Goal: Use online tool/utility: Utilize a website feature to perform a specific function

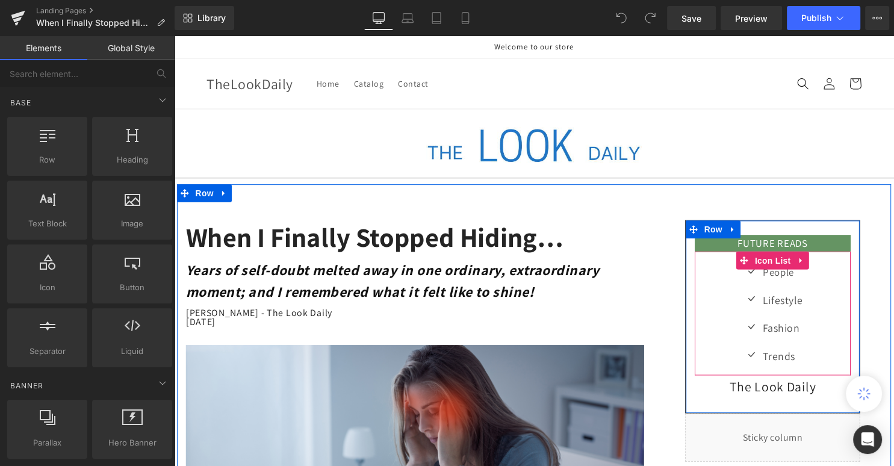
click at [814, 360] on div "Icon People Text Block Icon Lifestyle Text Block Icon Fashion Text Block Icon T…" at bounding box center [779, 322] width 158 height 113
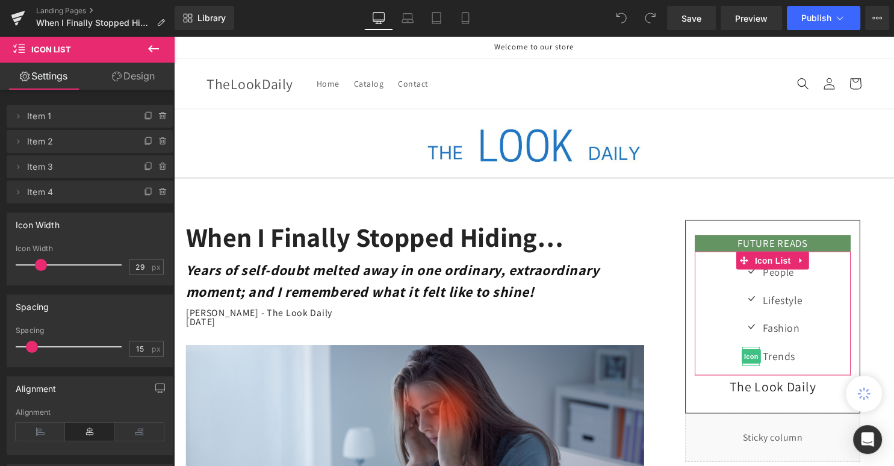
click at [93, 193] on span "Item 4" at bounding box center [77, 192] width 101 height 23
click at [144, 194] on icon at bounding box center [149, 192] width 10 height 10
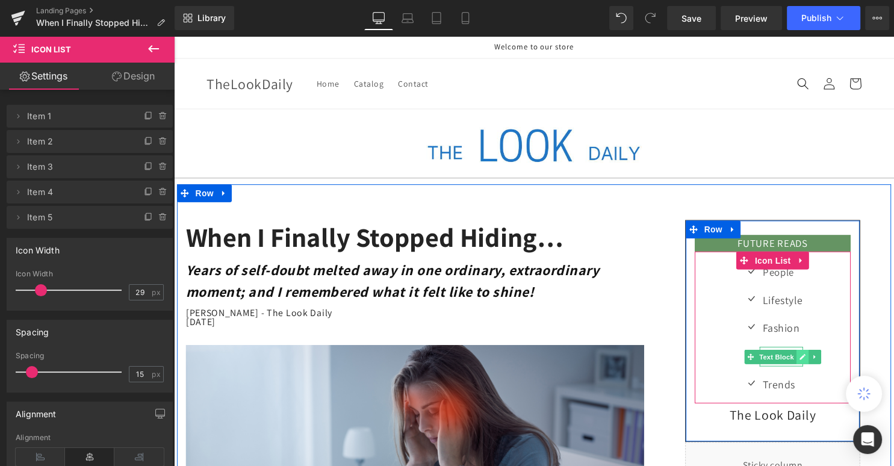
click at [807, 358] on icon at bounding box center [809, 360] width 7 height 7
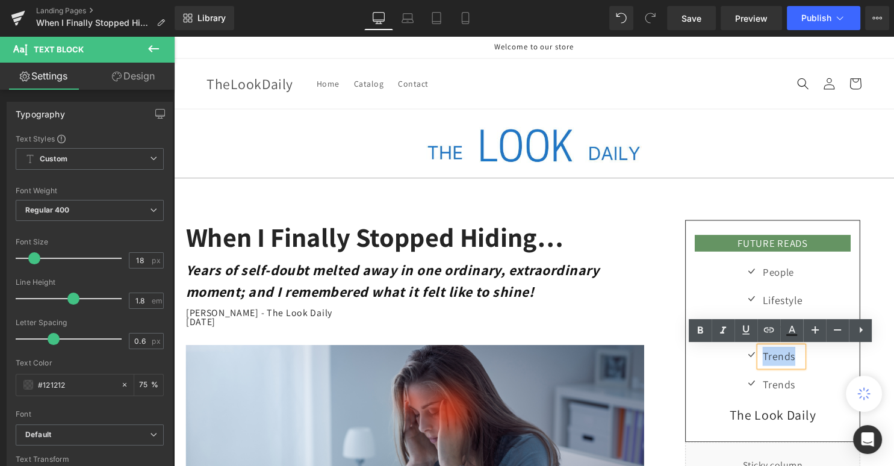
drag, startPoint x: 807, startPoint y: 358, endPoint x: 768, endPoint y: 359, distance: 39.1
click at [768, 359] on div "Trends" at bounding box center [787, 359] width 43 height 19
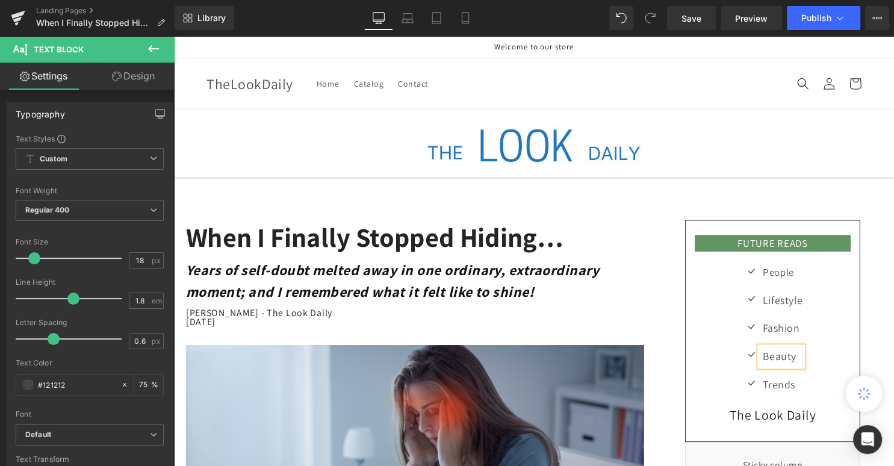
click at [843, 350] on div "Icon People Text Block Icon Lifestyle Text Block Icon Fashion Text Block Icon B…" at bounding box center [779, 336] width 158 height 141
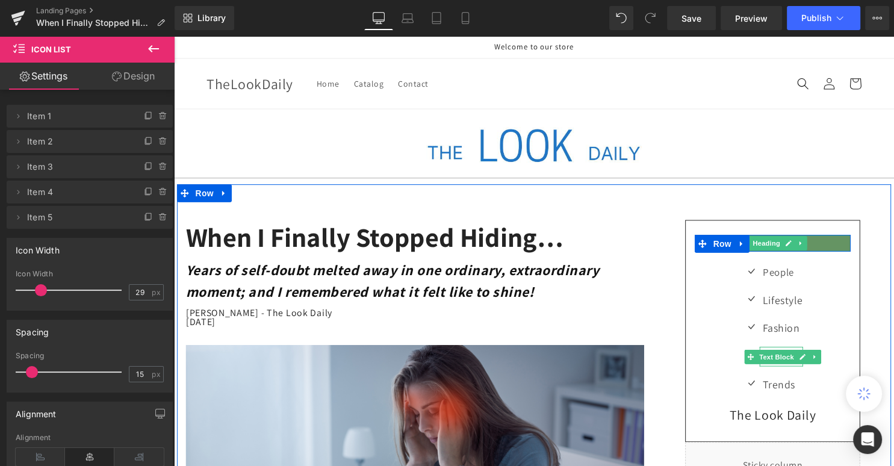
click at [685, 247] on div "FUTURE READS Heading Row Icon People Text Block Icon Lifestyle Text Block Icon …" at bounding box center [778, 358] width 223 height 273
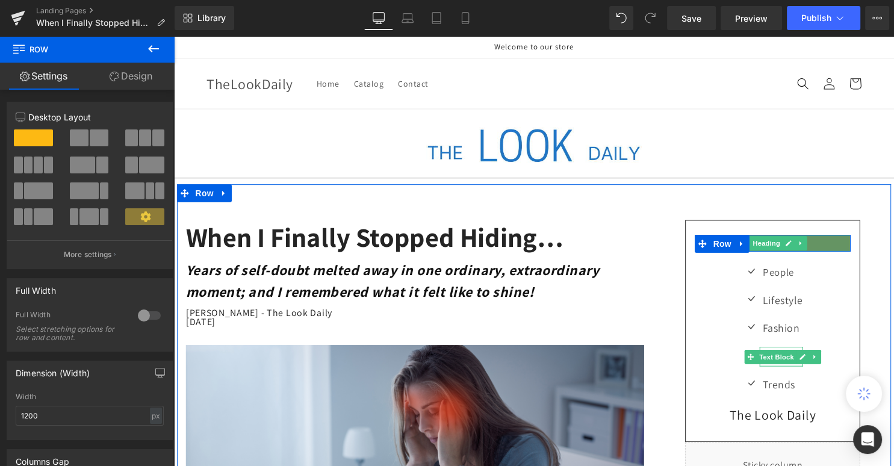
click at [663, 270] on div "FUTURE READS Heading Row Icon People Text Block Icon Lifestyle Text Block Icon …" at bounding box center [778, 358] width 241 height 273
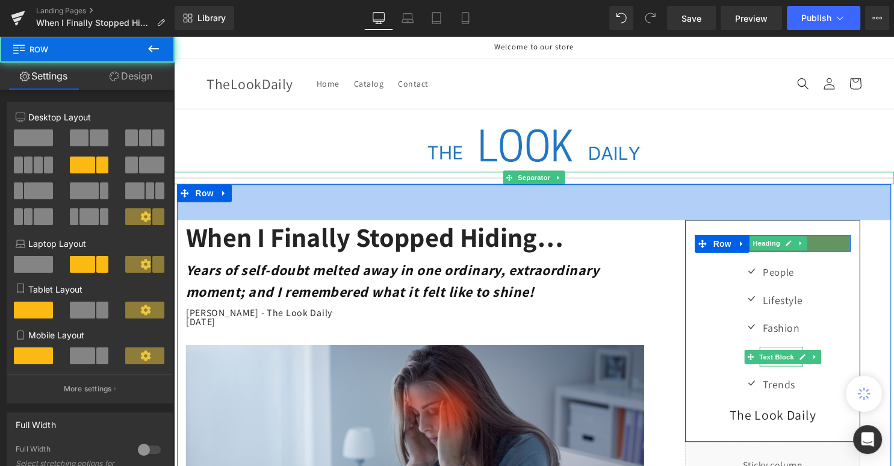
click at [867, 199] on div "60px" at bounding box center [538, 204] width 722 height 36
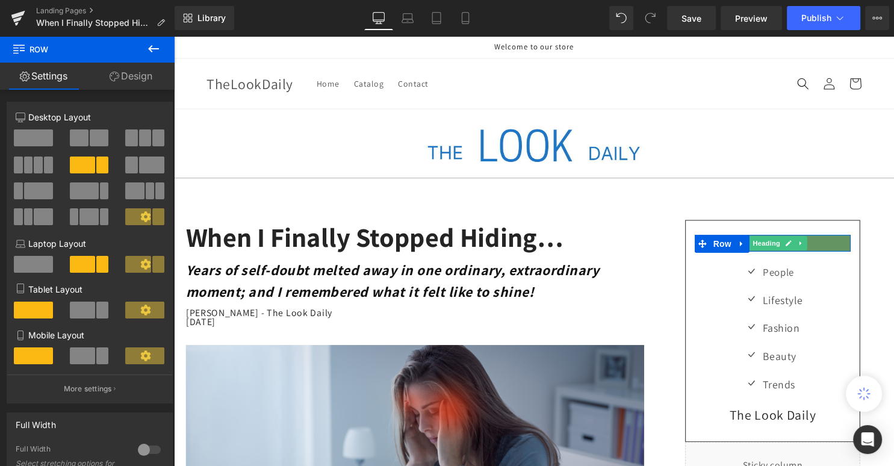
click at [733, 81] on header "Home Catalog Contact Log in TheLookDaily Home Catalog Contact Search" at bounding box center [538, 84] width 722 height 51
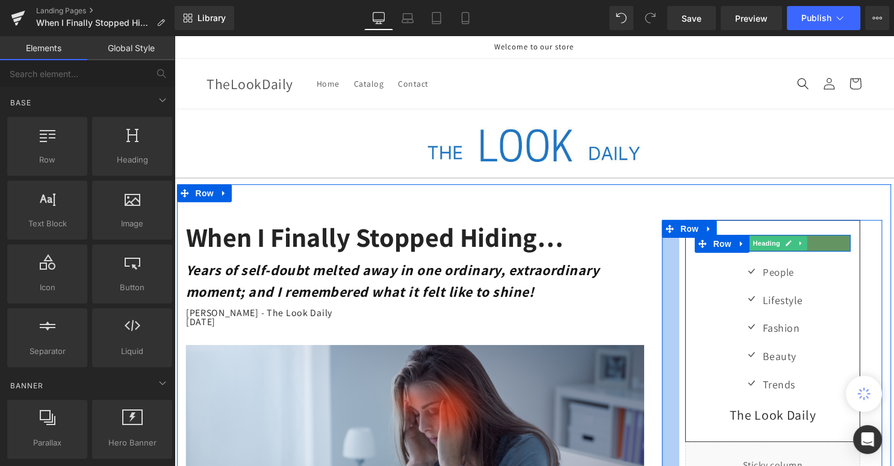
click at [674, 313] on div at bounding box center [675, 358] width 17 height 273
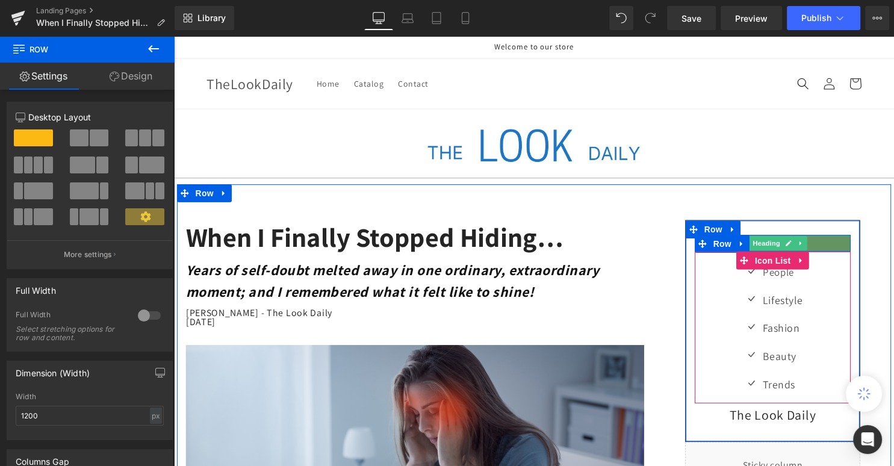
click at [711, 312] on div "Icon People Text Block Icon Lifestyle Text Block Icon Fashion Text Block Icon B…" at bounding box center [779, 336] width 158 height 141
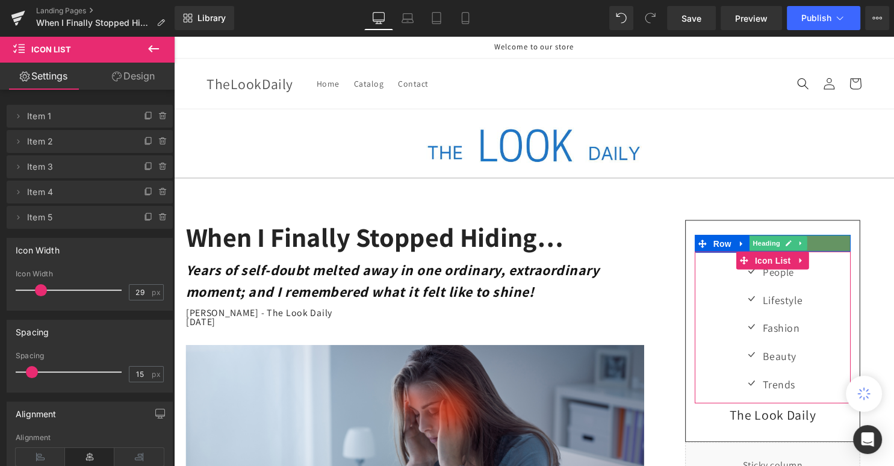
click at [143, 77] on link "Design" at bounding box center [133, 76] width 87 height 27
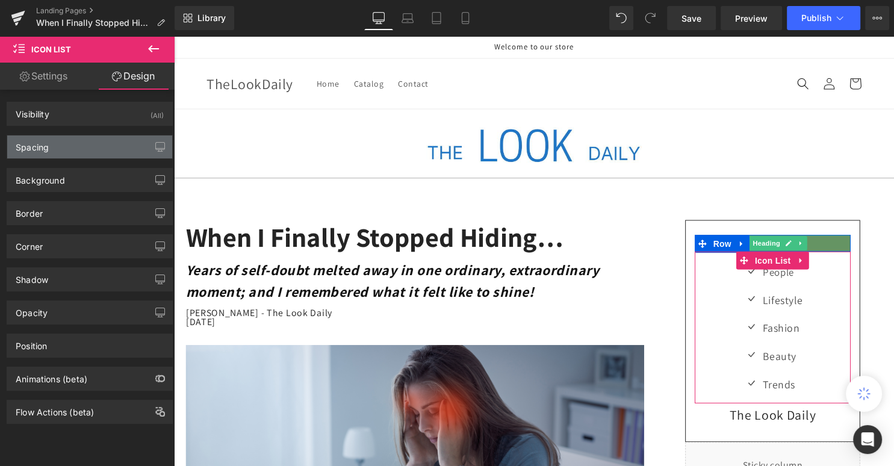
click at [90, 146] on div "Spacing" at bounding box center [89, 146] width 165 height 23
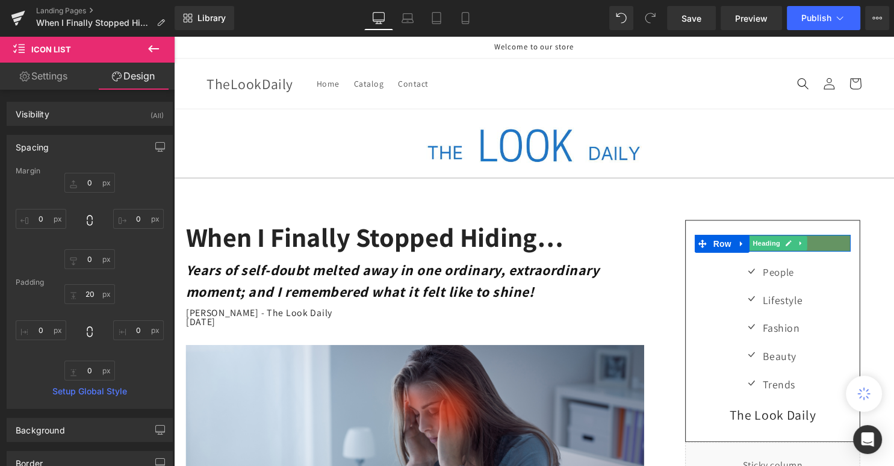
click at [152, 52] on icon at bounding box center [153, 49] width 14 height 14
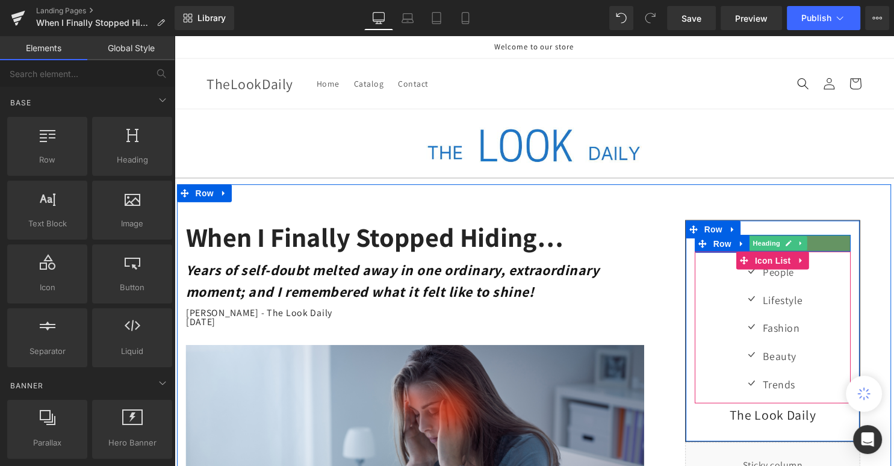
click at [725, 327] on div "Icon People Text Block Icon Lifestyle Text Block Icon Fashion Text Block Icon B…" at bounding box center [779, 336] width 158 height 141
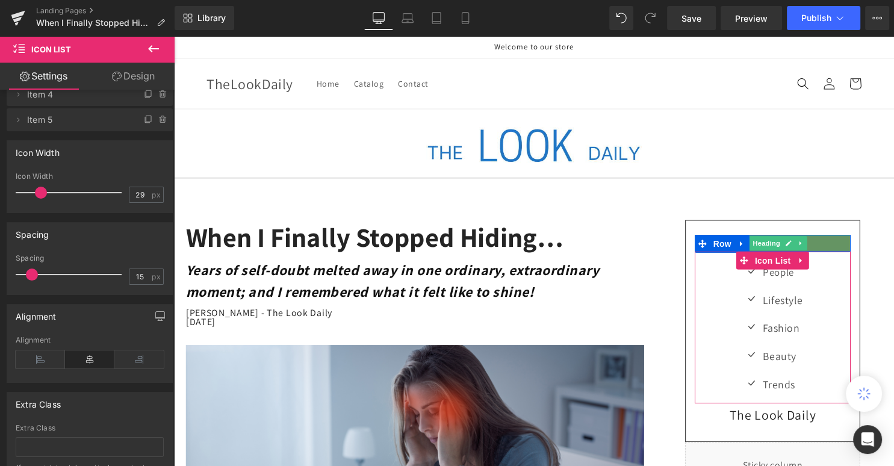
scroll to position [98, 0]
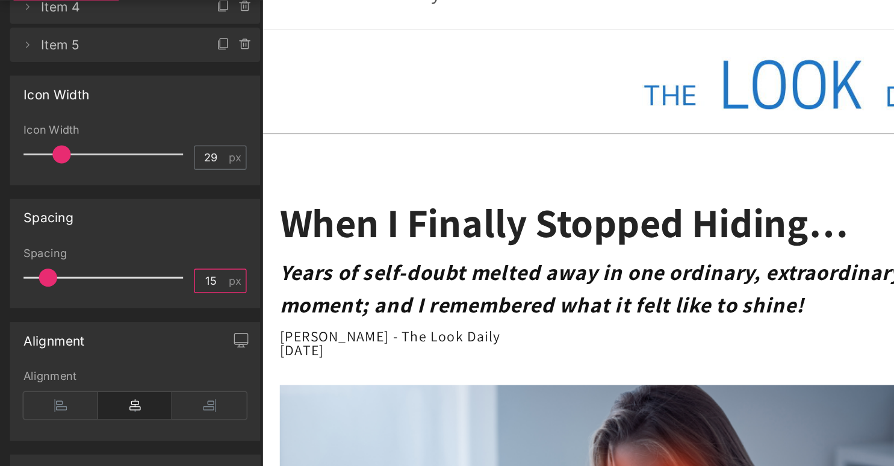
click at [143, 276] on input "15" at bounding box center [139, 275] width 21 height 15
type input "13"
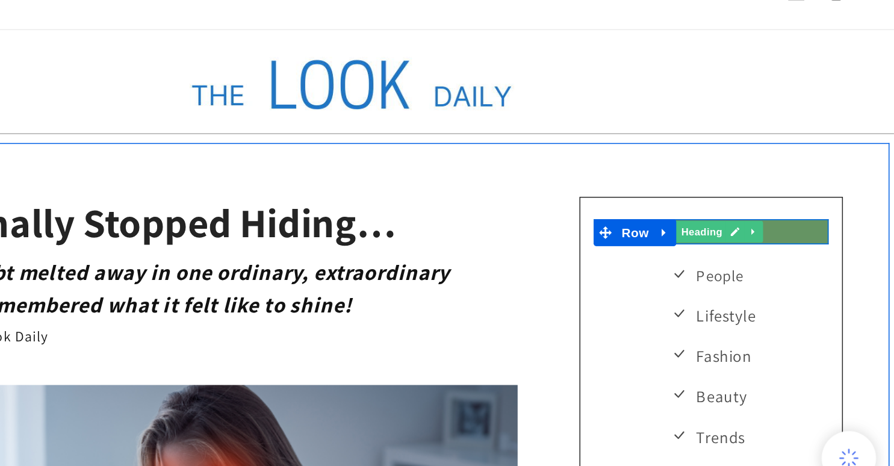
click at [303, 171] on div "FUTURE READS Heading Row Icon People Text Block Icon Lifestyle Text Block Icon …" at bounding box center [415, 239] width 241 height 267
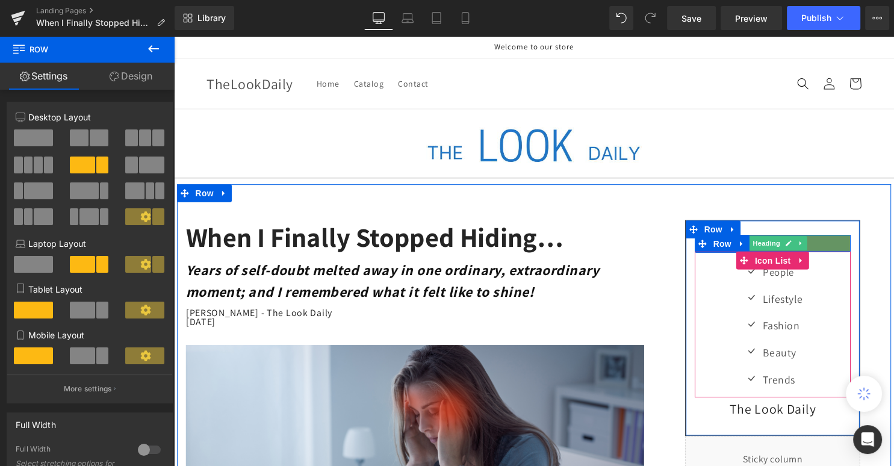
click at [704, 316] on div "Icon People Text Block Icon Lifestyle Text Block Icon Fashion Text Block Icon B…" at bounding box center [779, 333] width 158 height 135
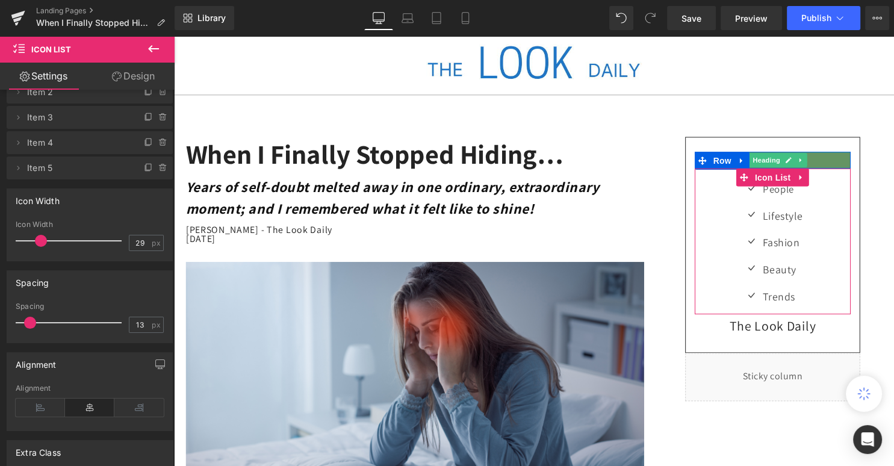
scroll to position [48, 0]
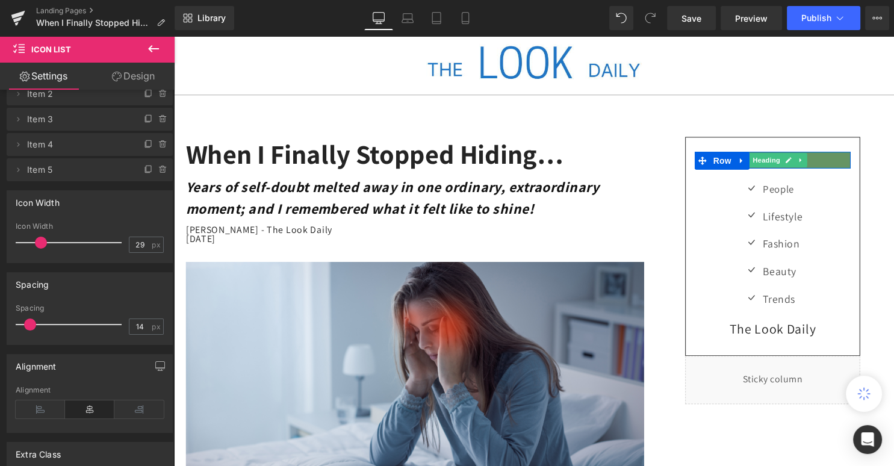
type input "13"
click at [34, 328] on span at bounding box center [30, 324] width 12 height 12
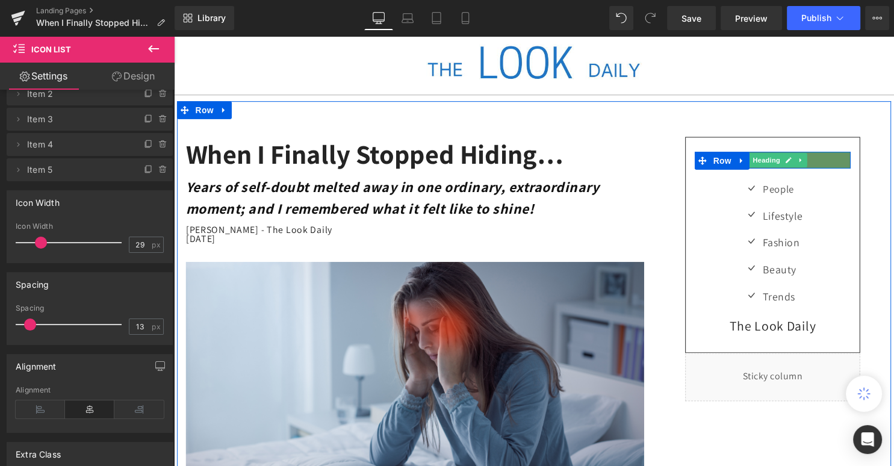
click at [660, 159] on div "FUTURE READS Heading Row Icon People Text Block Icon Lifestyle Text Block Icon …" at bounding box center [778, 271] width 241 height 267
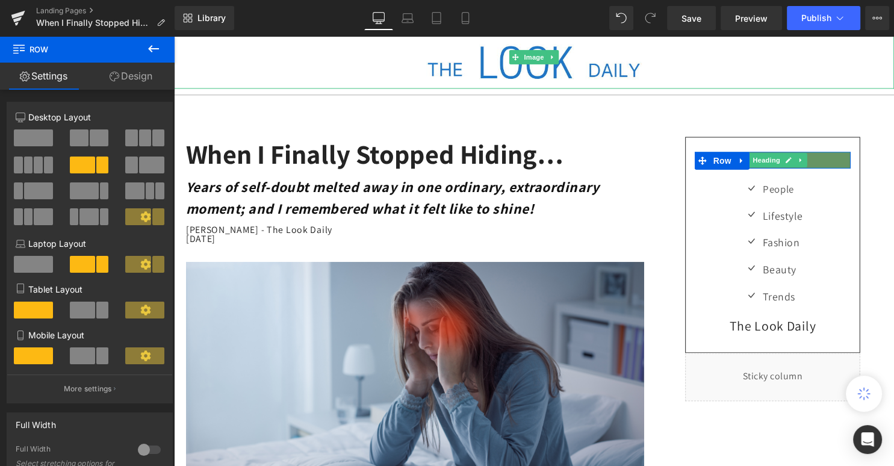
click at [811, 60] on div at bounding box center [538, 57] width 728 height 63
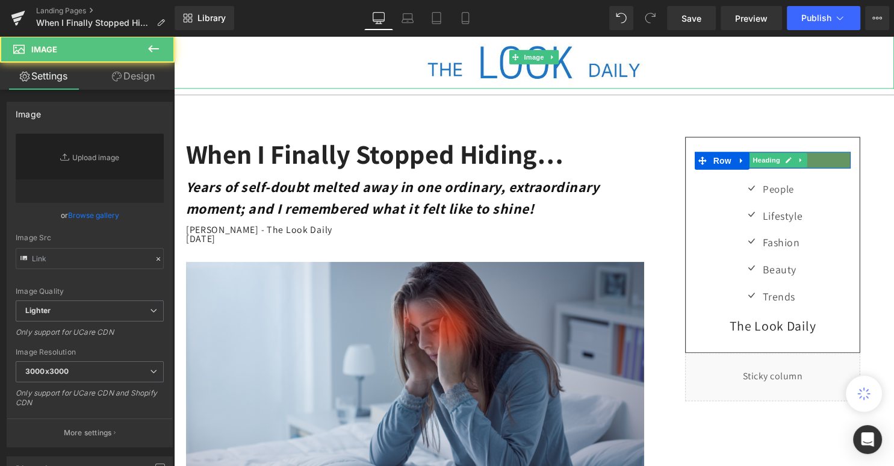
type input "[URL][DOMAIN_NAME]"
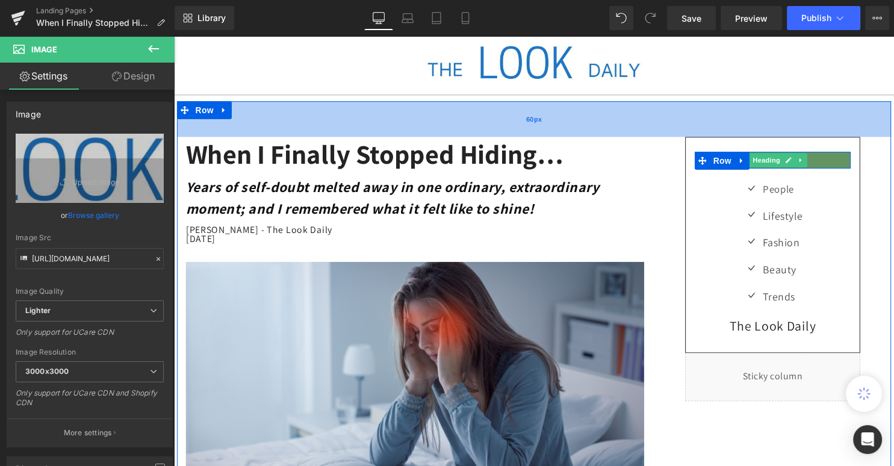
click at [781, 117] on div "60px" at bounding box center [538, 120] width 722 height 36
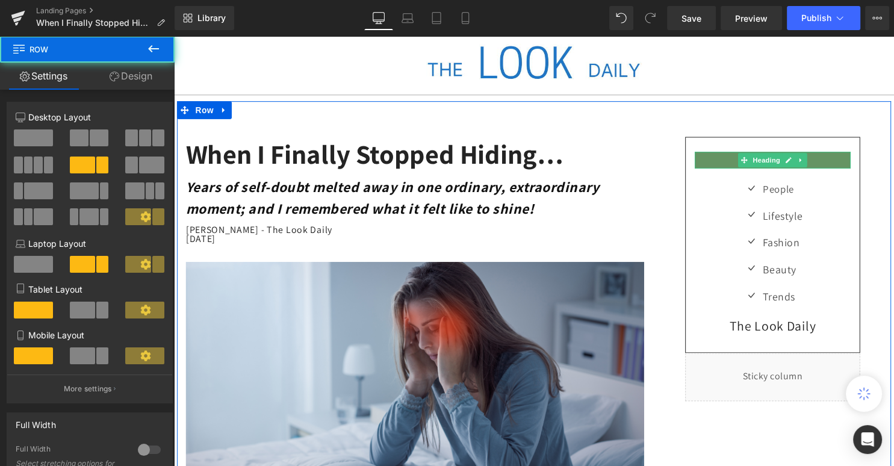
click at [661, 236] on div "FUTURE READS Heading Row Icon People Text Block Icon Lifestyle Text Block Icon …" at bounding box center [778, 271] width 241 height 267
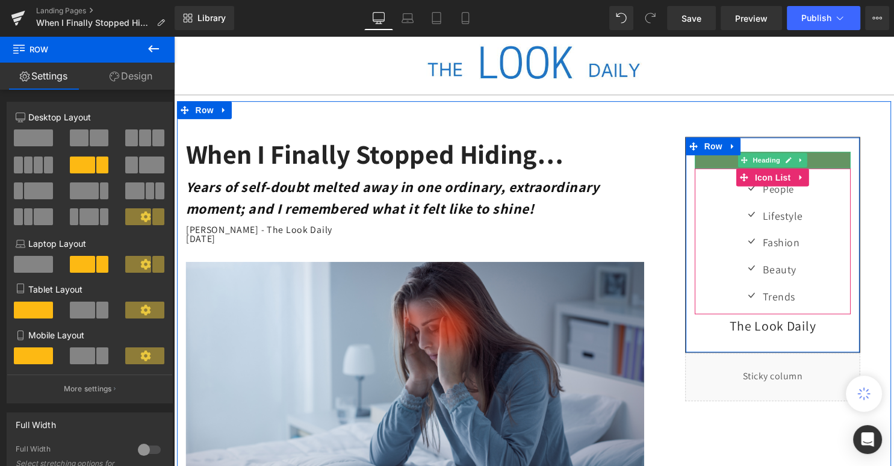
click at [848, 209] on div "Icon People Text Block Icon Lifestyle Text Block Icon Fashion Text Block Icon B…" at bounding box center [779, 249] width 158 height 135
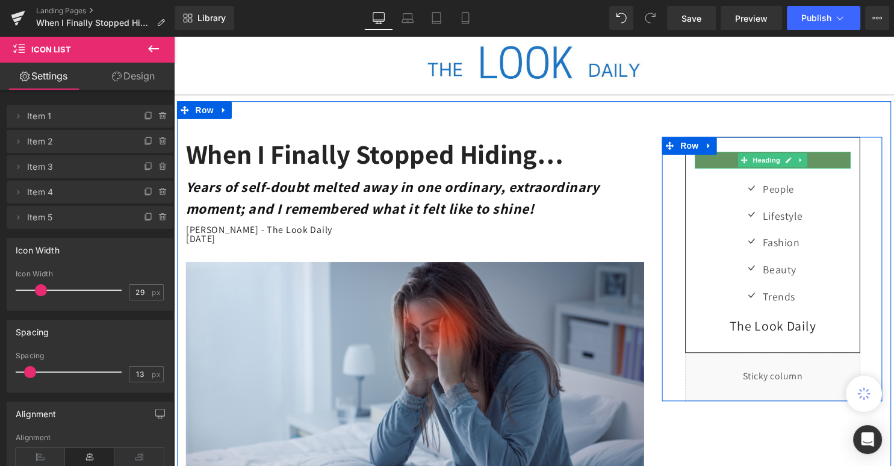
click at [886, 220] on div "FUTURE READS Heading Row Icon People Text Block Icon Lifestyle Text Block Icon …" at bounding box center [778, 271] width 223 height 267
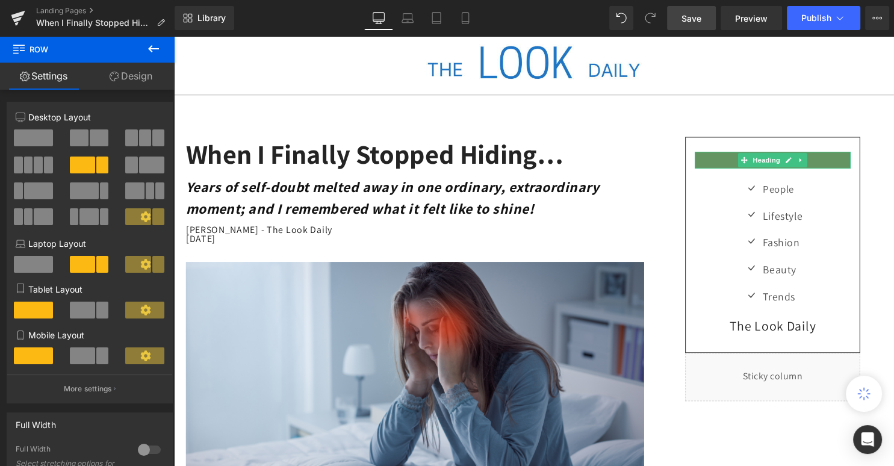
click at [691, 18] on span "Save" at bounding box center [691, 18] width 20 height 13
click at [747, 16] on span "Preview" at bounding box center [751, 18] width 32 height 13
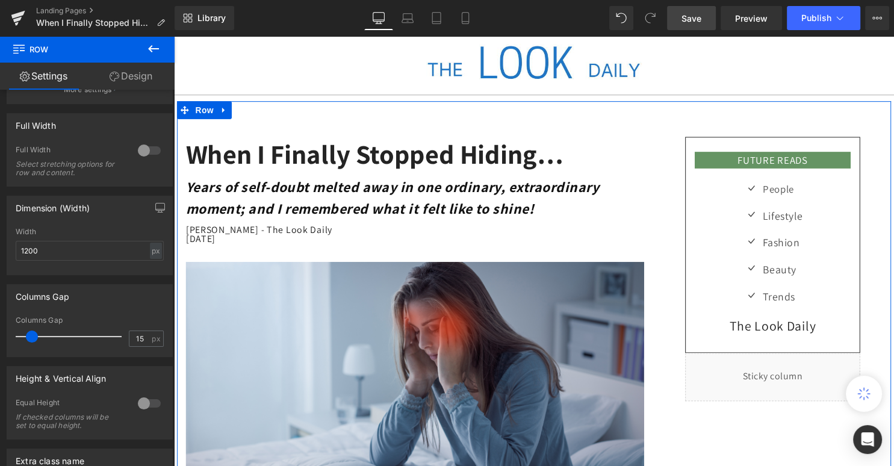
scroll to position [298, 0]
click at [144, 336] on input "15" at bounding box center [139, 339] width 21 height 15
type input "1"
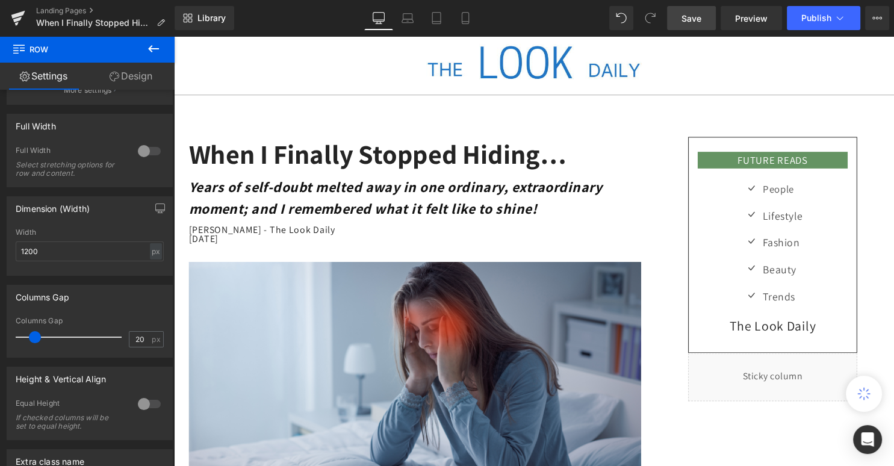
click at [689, 20] on span "Save" at bounding box center [691, 18] width 20 height 13
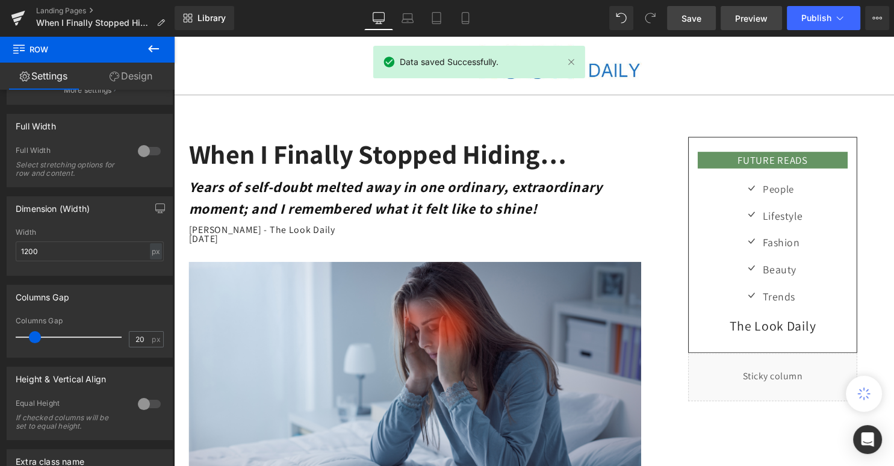
click at [744, 13] on span "Preview" at bounding box center [751, 18] width 32 height 13
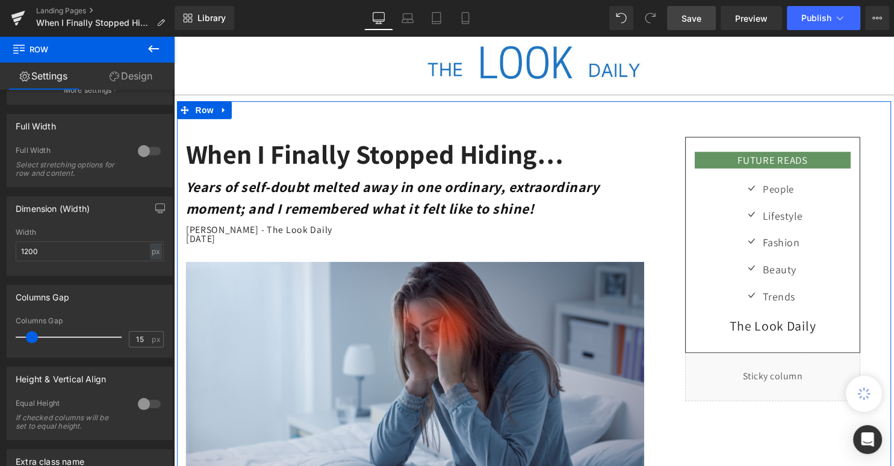
click at [31, 341] on span at bounding box center [32, 337] width 12 height 12
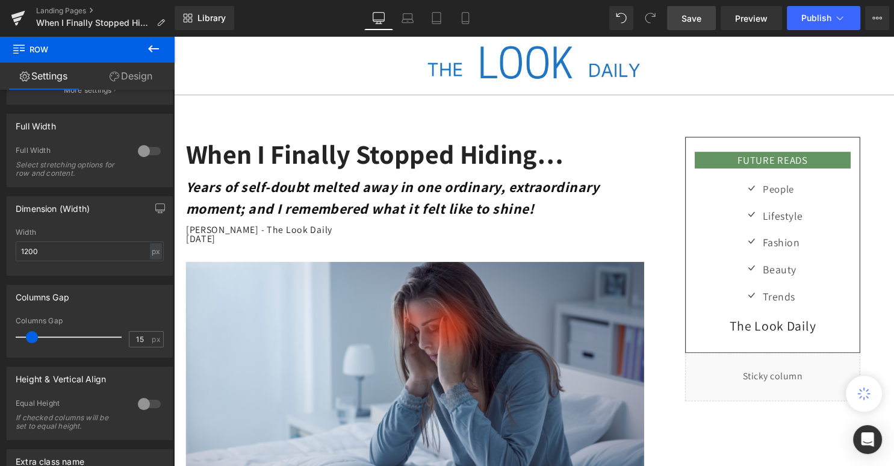
click at [685, 17] on span "Save" at bounding box center [691, 18] width 20 height 13
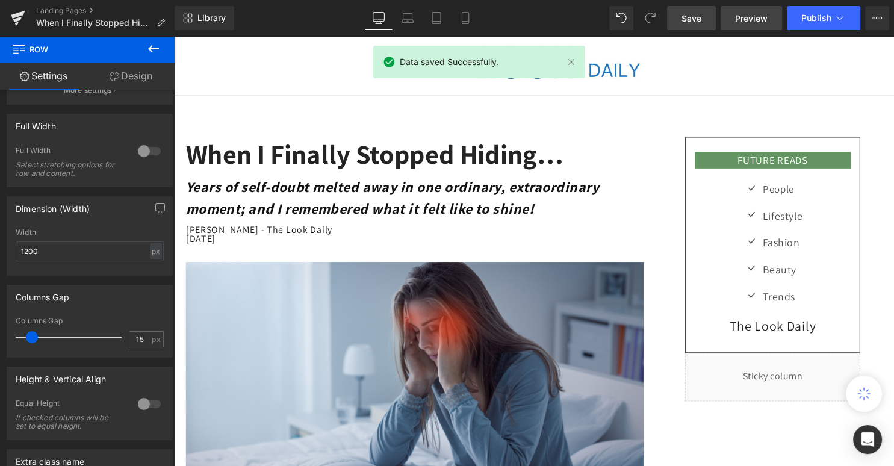
click at [746, 14] on span "Preview" at bounding box center [751, 18] width 32 height 13
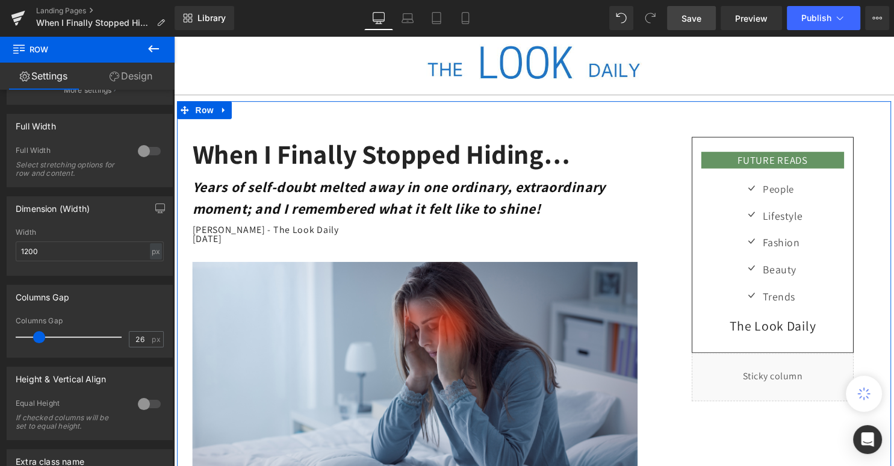
click at [39, 338] on div at bounding box center [72, 337] width 100 height 24
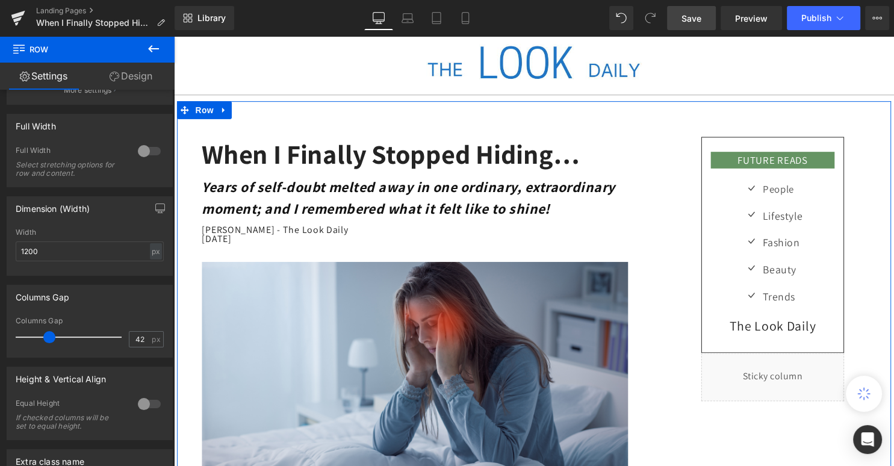
click at [49, 336] on div at bounding box center [72, 337] width 100 height 24
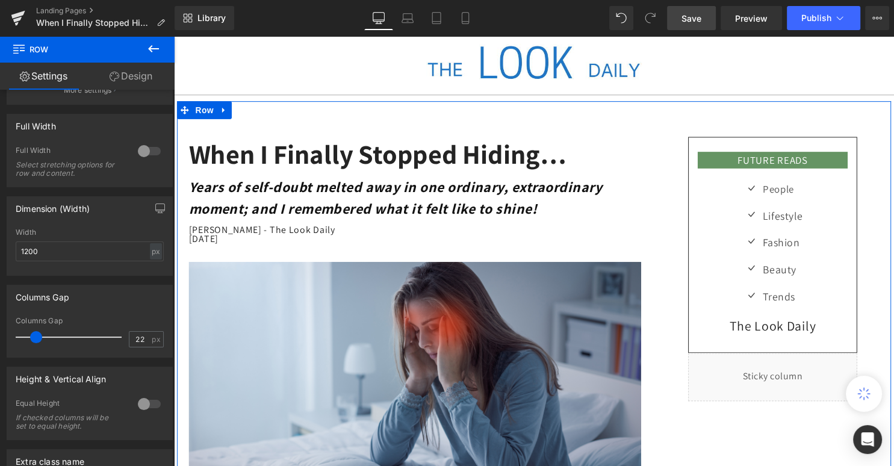
drag, startPoint x: 49, startPoint y: 336, endPoint x: 36, endPoint y: 340, distance: 13.9
click at [36, 340] on span at bounding box center [36, 337] width 12 height 12
click at [34, 341] on span at bounding box center [35, 337] width 12 height 12
click at [147, 333] on input "21" at bounding box center [139, 339] width 21 height 15
type input "2"
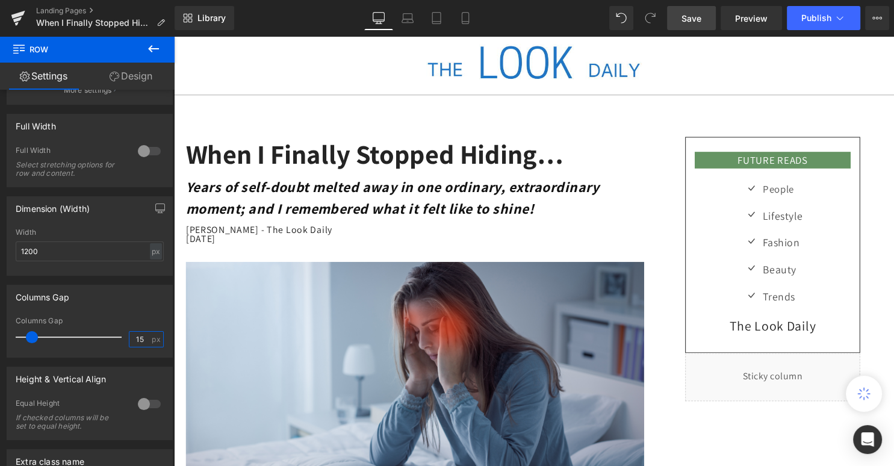
type input "15"
click at [692, 16] on span "Save" at bounding box center [691, 18] width 20 height 13
click at [746, 20] on span "Preview" at bounding box center [751, 18] width 32 height 13
click at [148, 45] on icon at bounding box center [153, 49] width 14 height 14
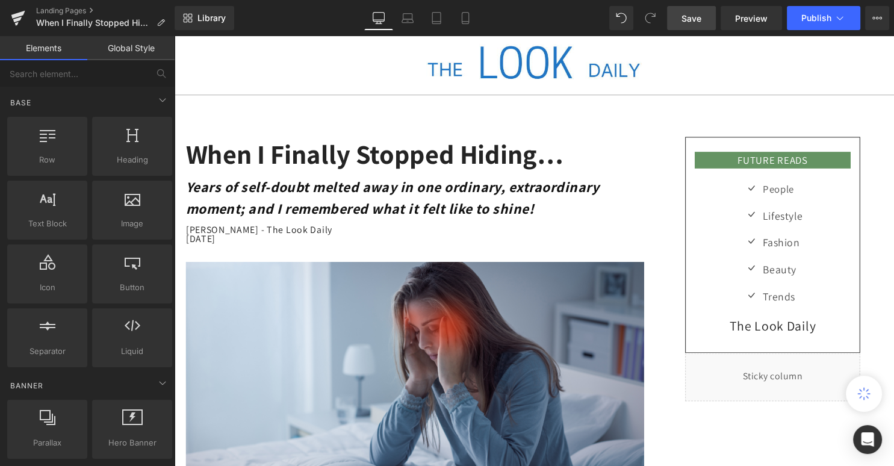
click at [55, 48] on link "Elements" at bounding box center [43, 48] width 87 height 24
click at [134, 47] on link "Global Style" at bounding box center [130, 48] width 87 height 24
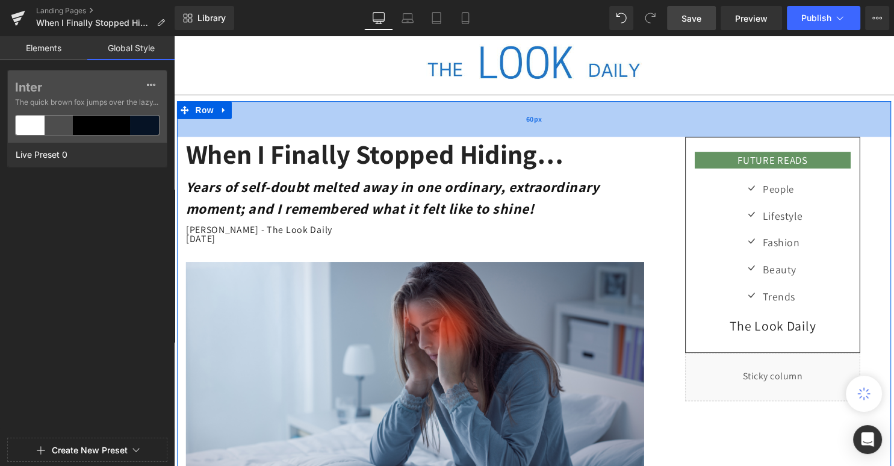
click at [224, 125] on div "60px" at bounding box center [538, 120] width 722 height 36
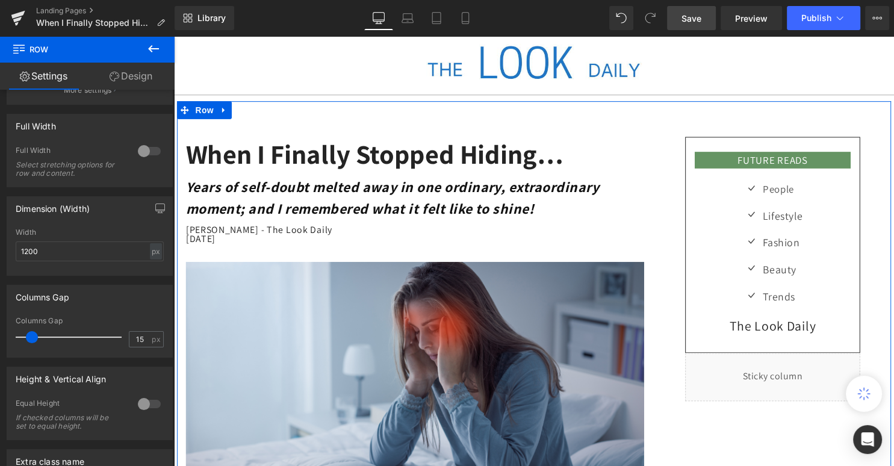
click at [147, 76] on link "Design" at bounding box center [130, 76] width 87 height 27
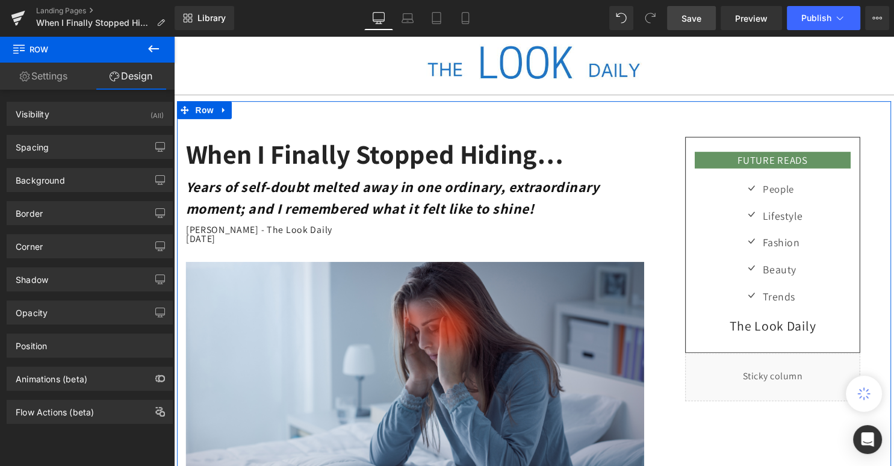
click at [665, 230] on div "FUTURE READS Heading Row Icon People Text Block Icon Lifestyle Text Block Icon …" at bounding box center [778, 271] width 241 height 267
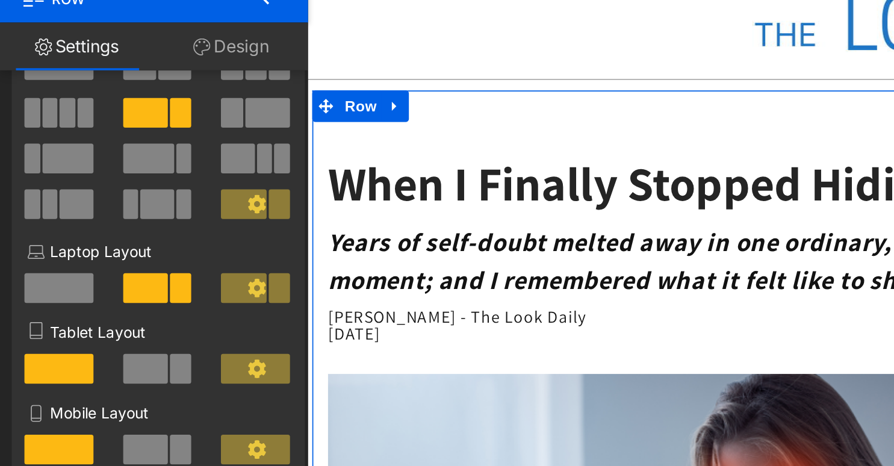
scroll to position [0, 0]
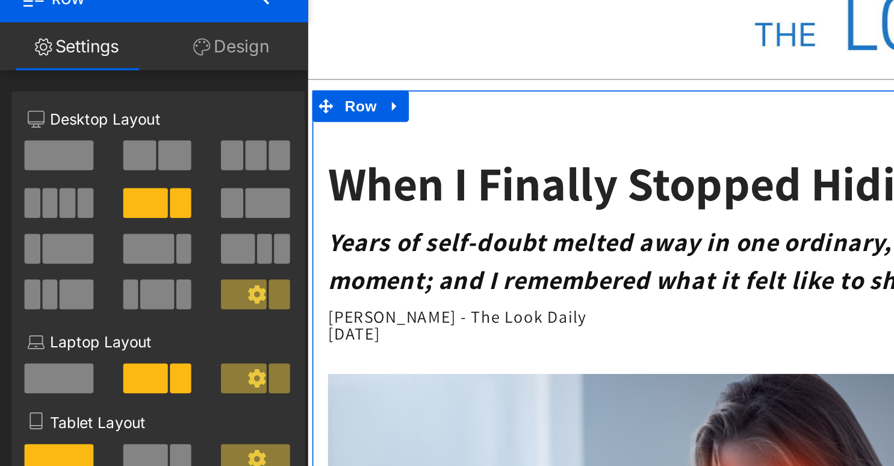
click at [86, 163] on span at bounding box center [82, 164] width 25 height 17
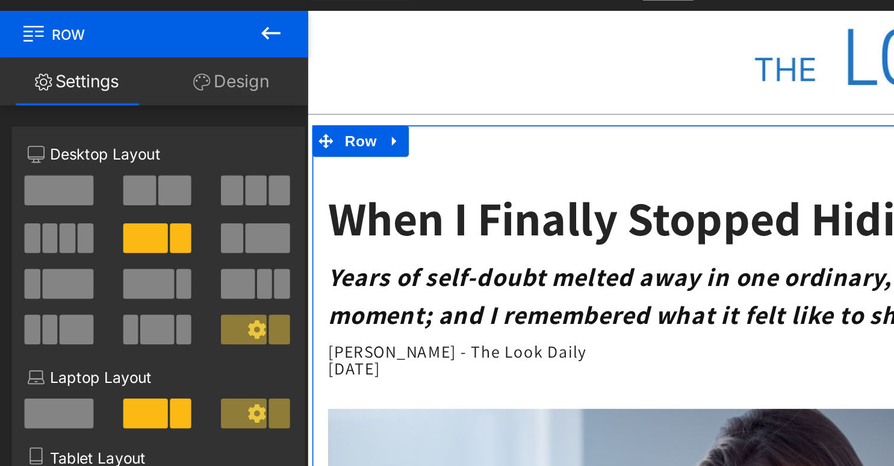
click at [40, 76] on link "Settings" at bounding box center [43, 76] width 87 height 27
click at [28, 75] on link "Settings" at bounding box center [43, 76] width 87 height 27
click at [132, 75] on link "Design" at bounding box center [130, 76] width 87 height 27
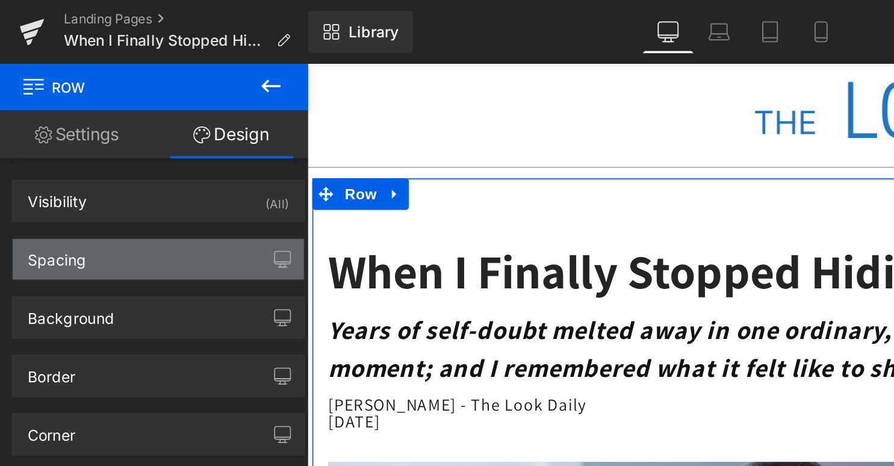
click at [30, 149] on div "Spacing" at bounding box center [32, 143] width 33 height 17
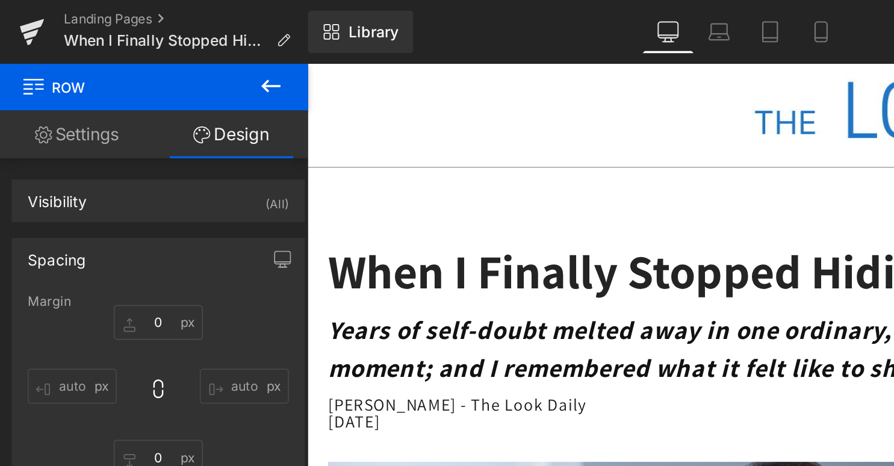
click at [17, 48] on icon at bounding box center [18, 47] width 11 height 11
click at [147, 47] on icon at bounding box center [153, 49] width 14 height 14
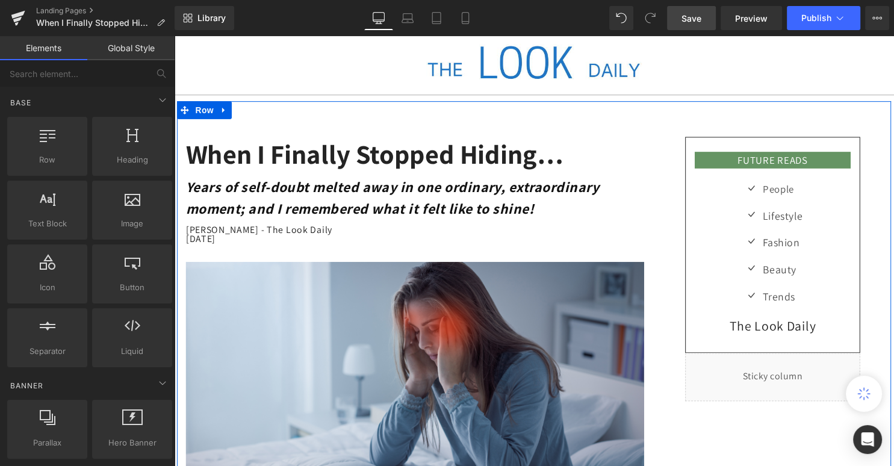
click at [666, 235] on div "FUTURE READS Heading Row Icon People Text Block Icon Lifestyle Text Block Icon …" at bounding box center [778, 271] width 241 height 267
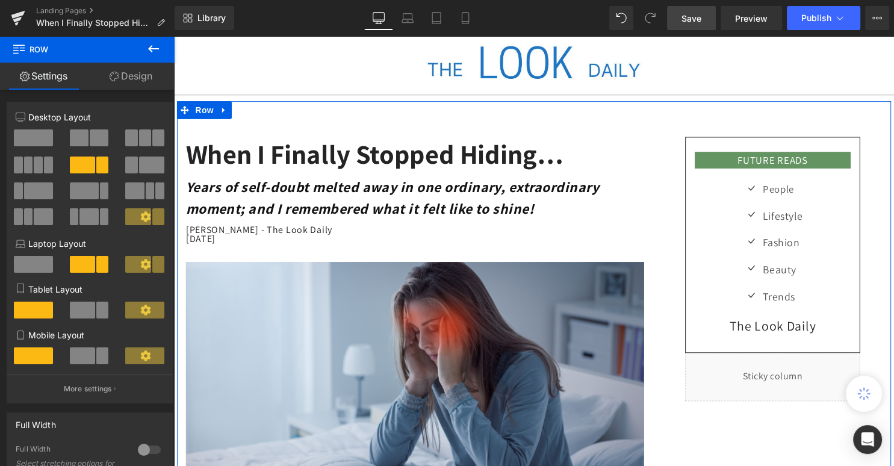
click at [90, 264] on span at bounding box center [82, 264] width 25 height 17
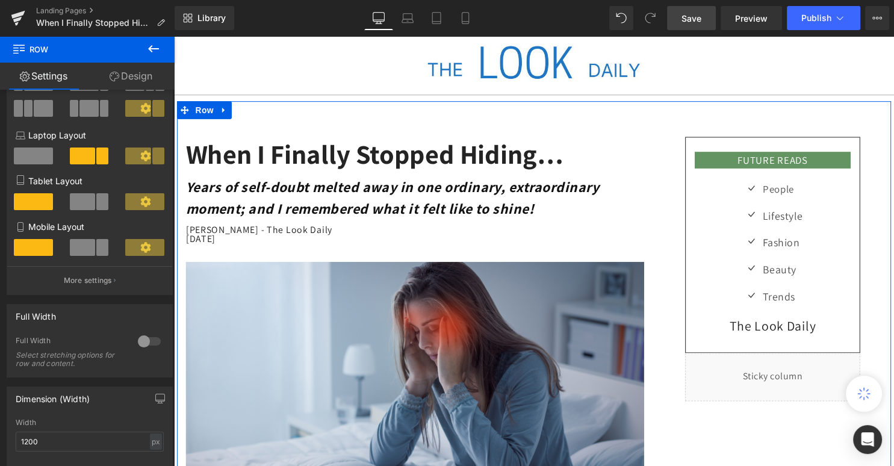
scroll to position [117, 0]
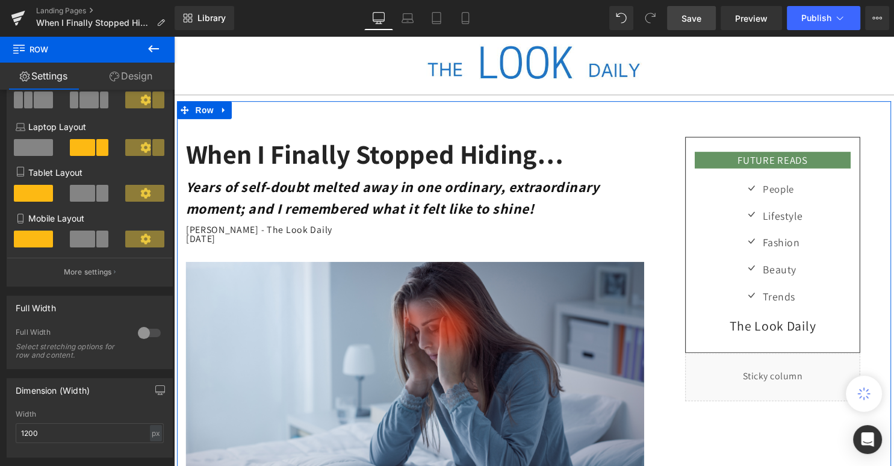
click at [37, 237] on span at bounding box center [33, 238] width 39 height 17
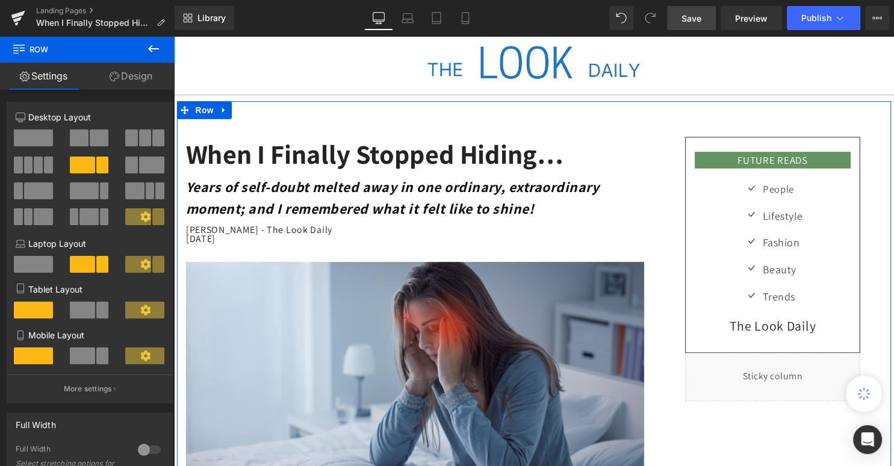
scroll to position [0, 0]
click at [143, 70] on link "Design" at bounding box center [130, 76] width 87 height 27
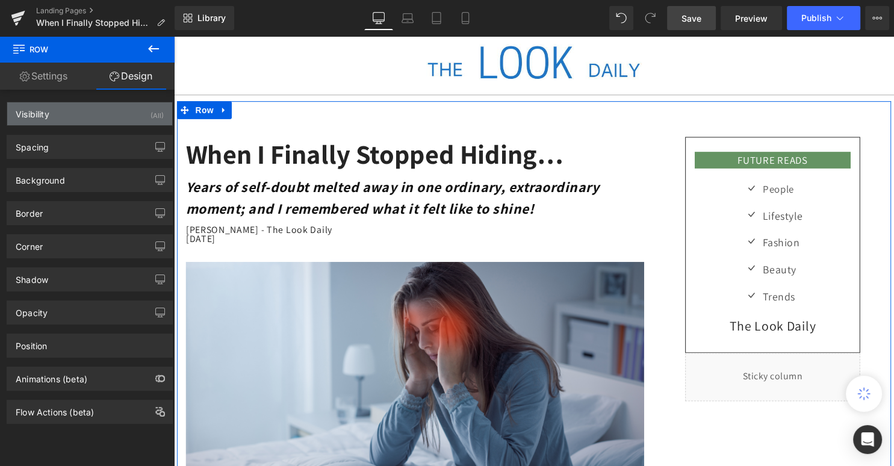
click at [113, 110] on div "Visibility (All)" at bounding box center [89, 113] width 165 height 23
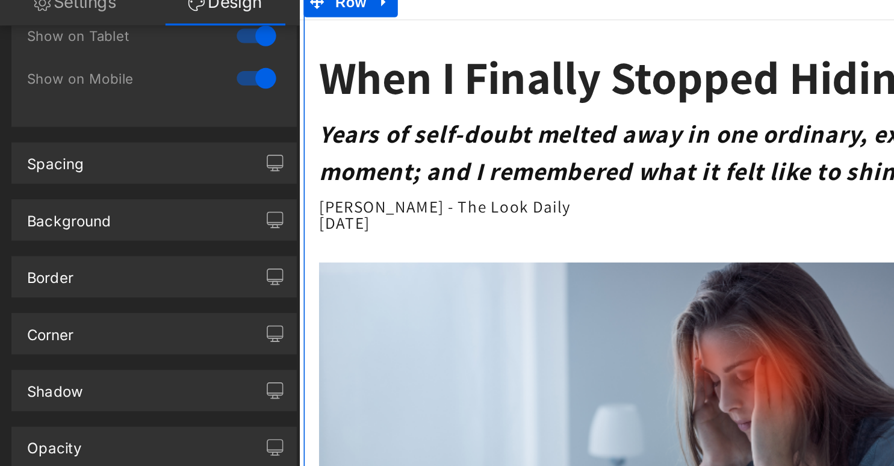
scroll to position [102, 0]
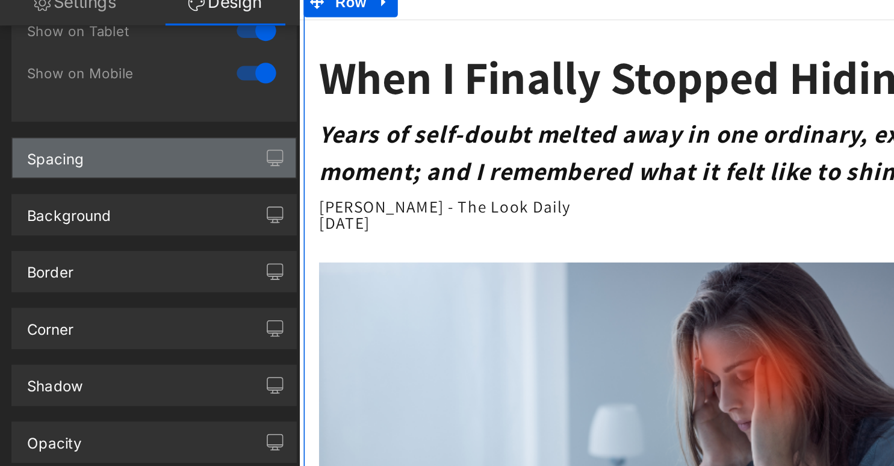
click at [45, 168] on div "Spacing" at bounding box center [32, 163] width 33 height 17
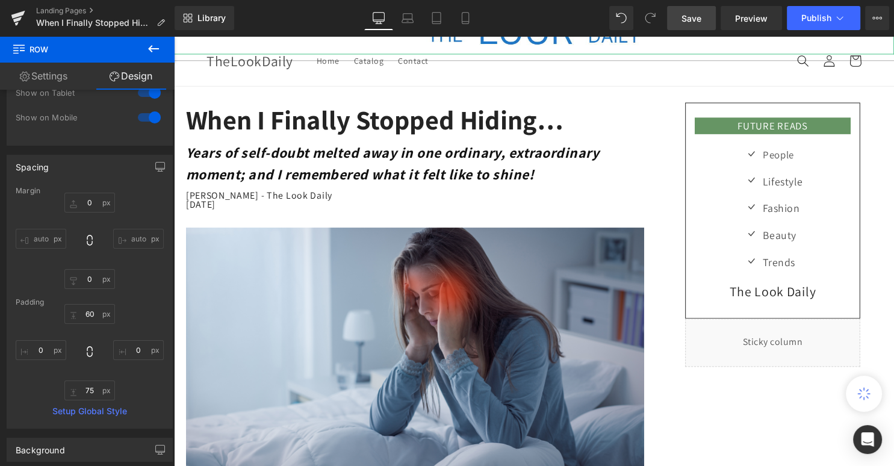
scroll to position [0, 0]
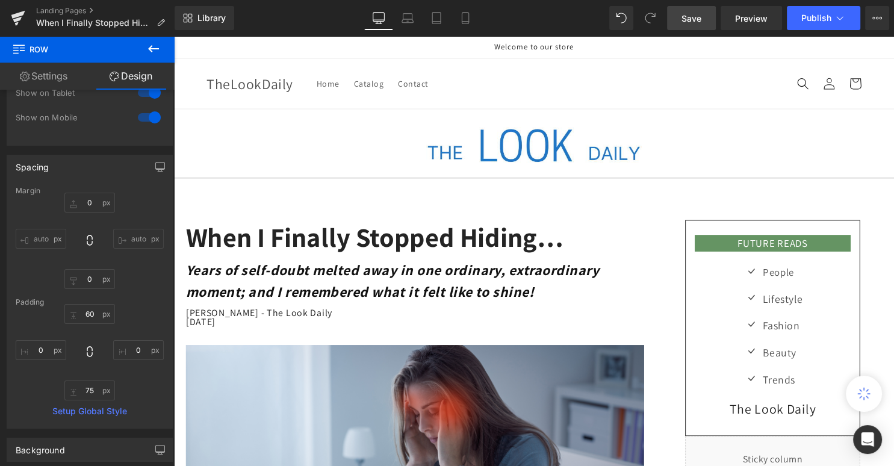
click at [693, 16] on span "Save" at bounding box center [691, 18] width 20 height 13
